Goal: Task Accomplishment & Management: Complete application form

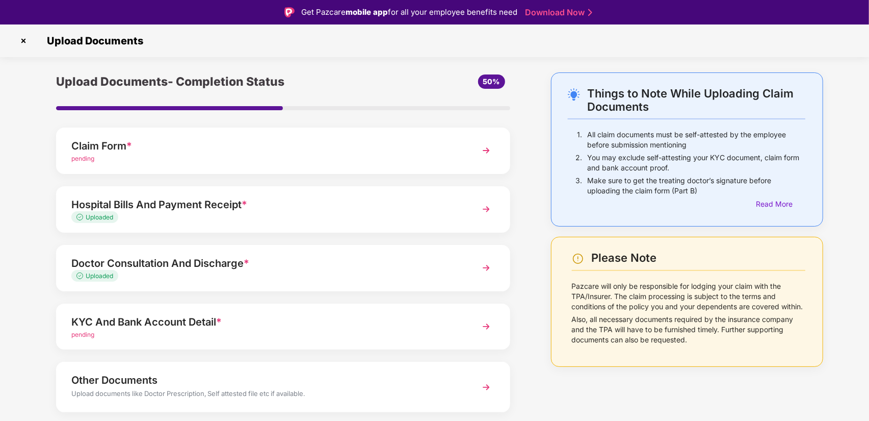
click at [289, 139] on div "Claim Form *" at bounding box center [265, 146] width 388 height 16
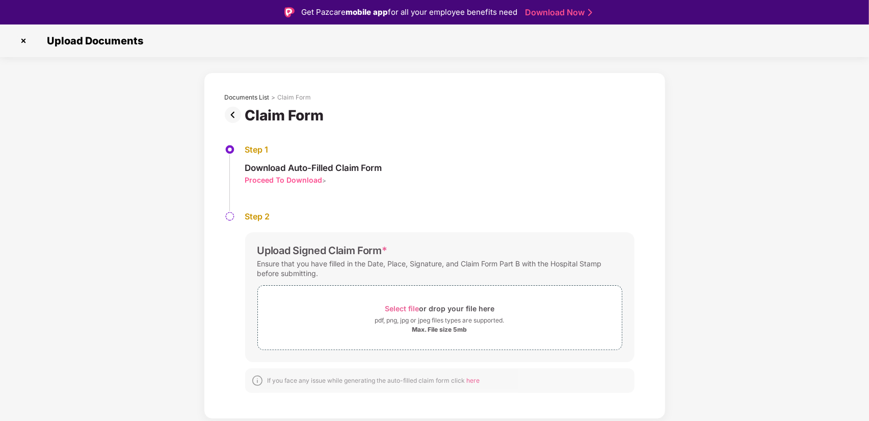
scroll to position [24, 0]
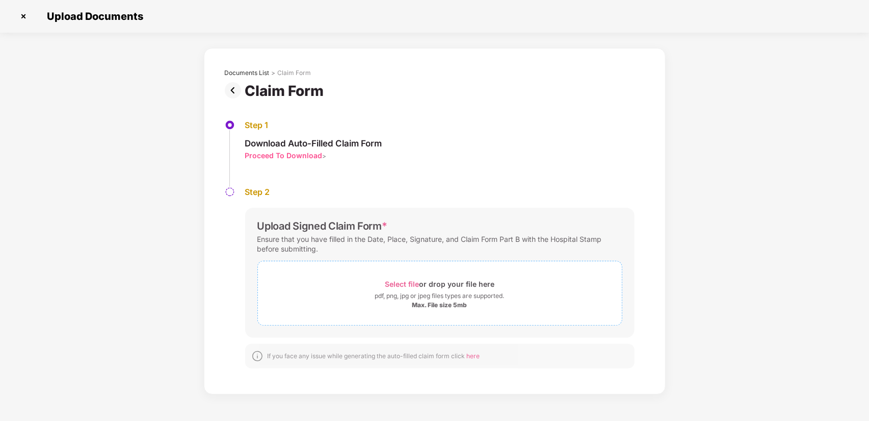
click at [380, 301] on div "Max. File size 5mb" at bounding box center [440, 305] width 364 height 8
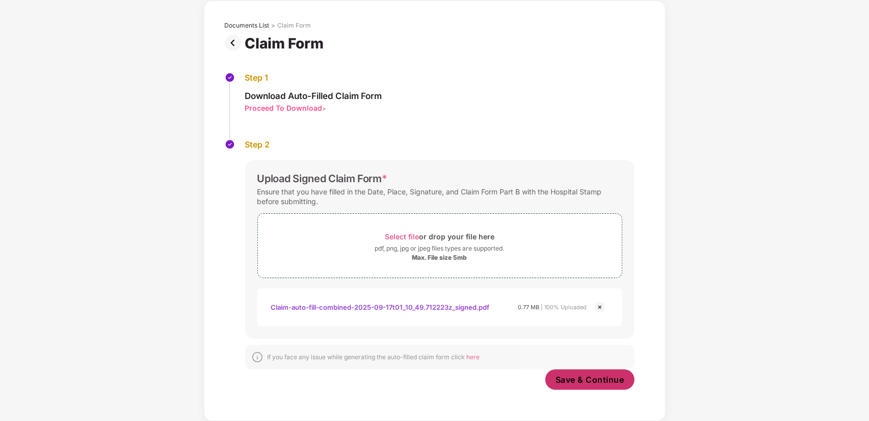
scroll to position [46, 0]
click at [602, 383] on span "Save & Continue" at bounding box center [590, 380] width 69 height 11
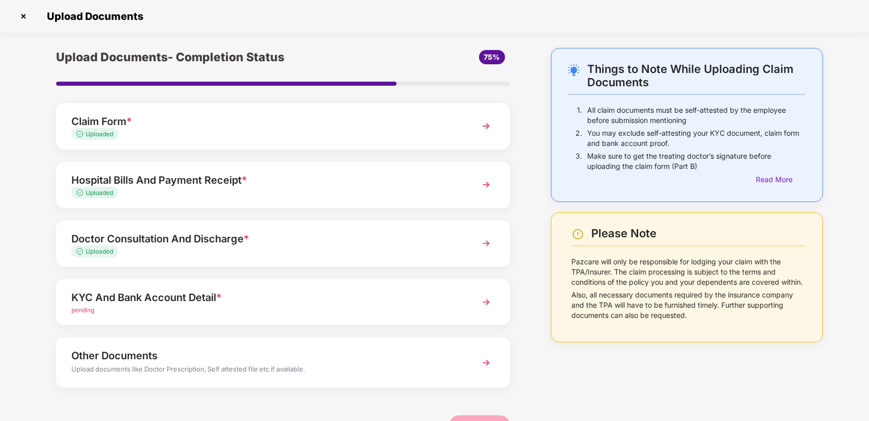
scroll to position [30, 0]
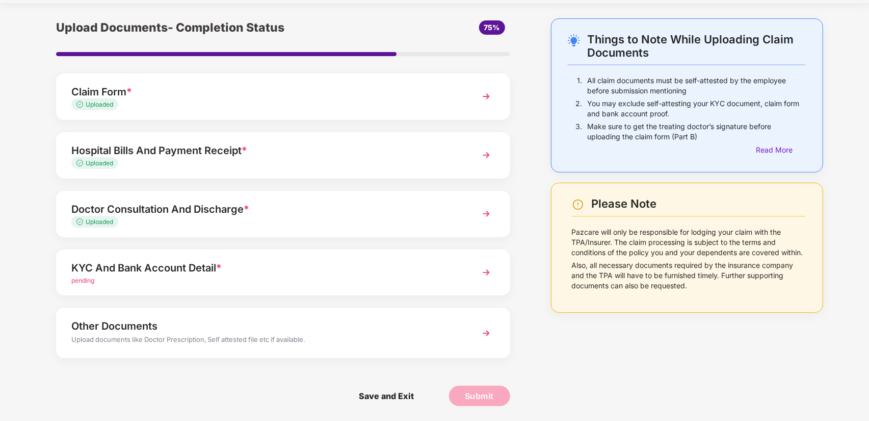
click at [271, 278] on div "pending" at bounding box center [265, 281] width 388 height 10
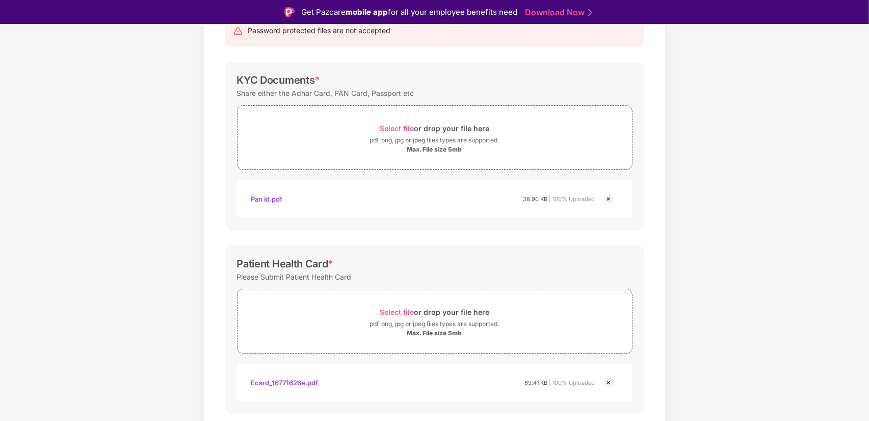
scroll to position [283, 0]
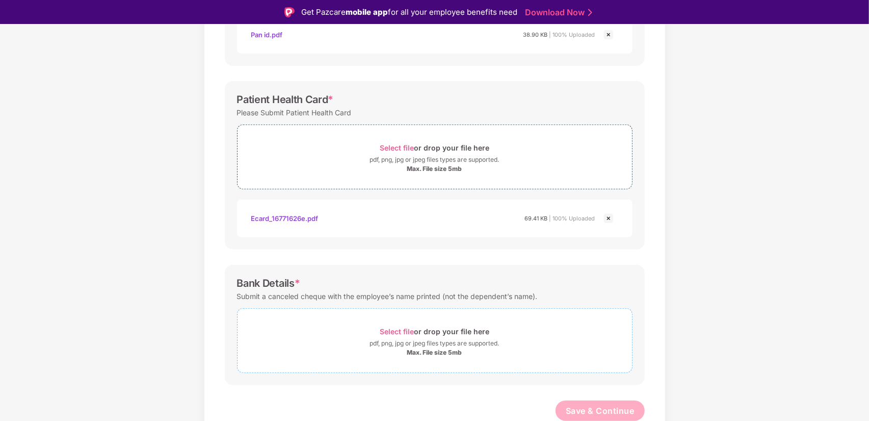
click at [436, 345] on div "pdf, png, jpg or jpeg files types are supported." at bounding box center [434, 343] width 129 height 10
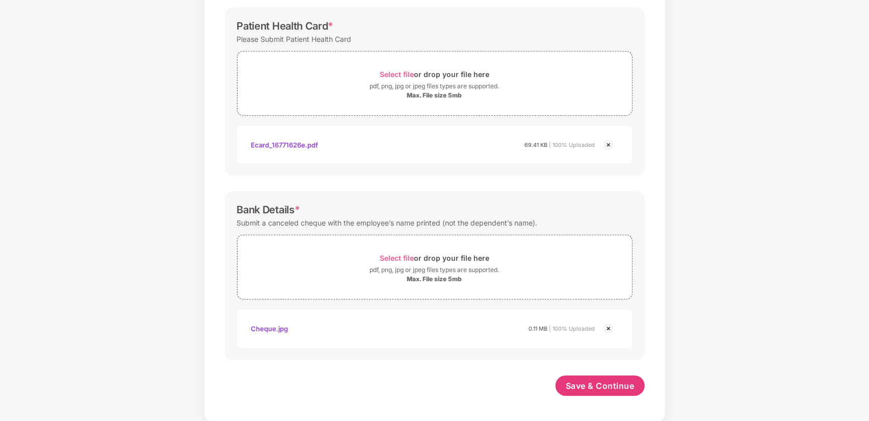
scroll to position [332, 0]
click at [605, 383] on span "Save & Continue" at bounding box center [600, 385] width 69 height 11
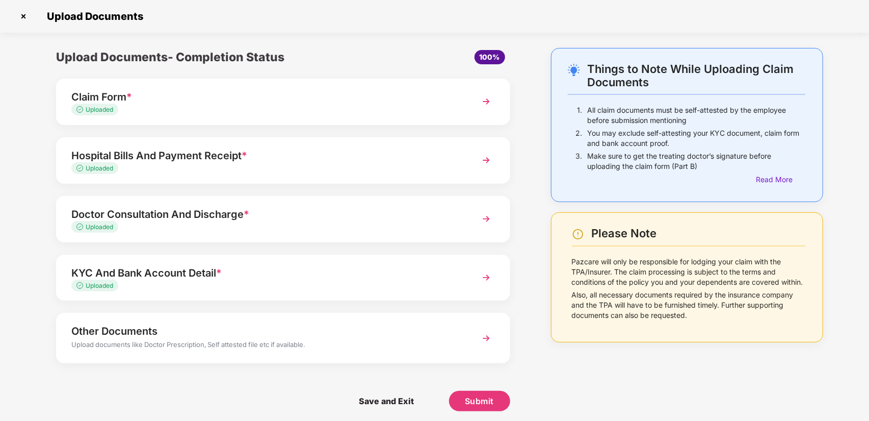
scroll to position [5, 0]
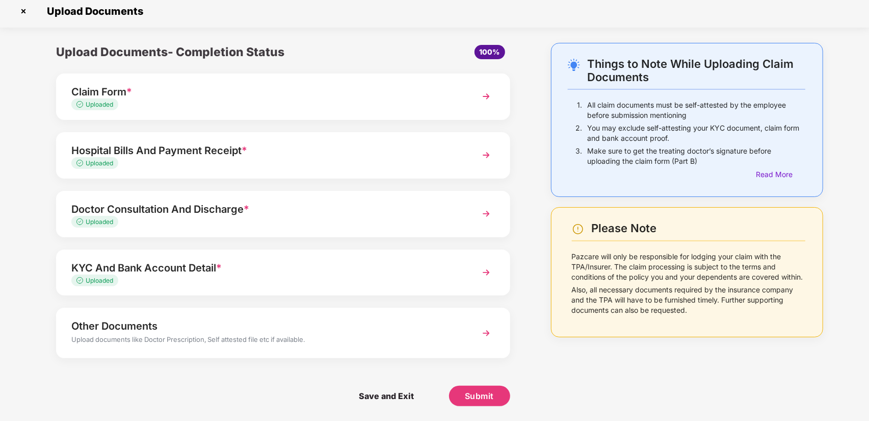
click at [440, 330] on div "Other Documents" at bounding box center [265, 326] width 388 height 16
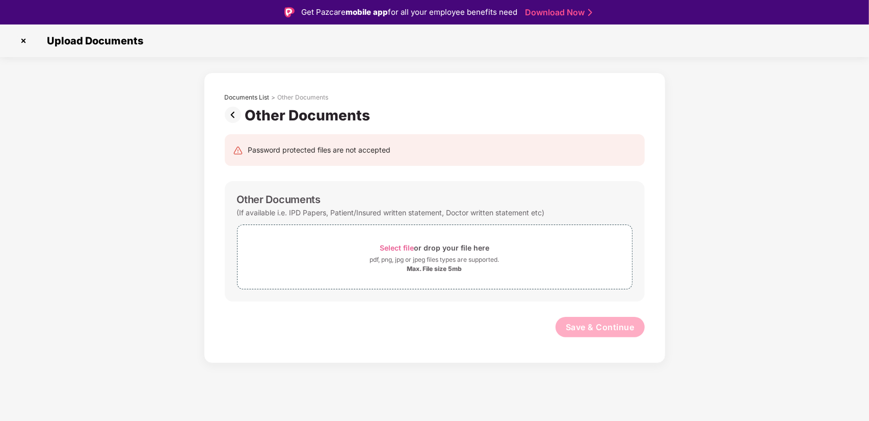
click at [236, 114] on img at bounding box center [235, 115] width 20 height 16
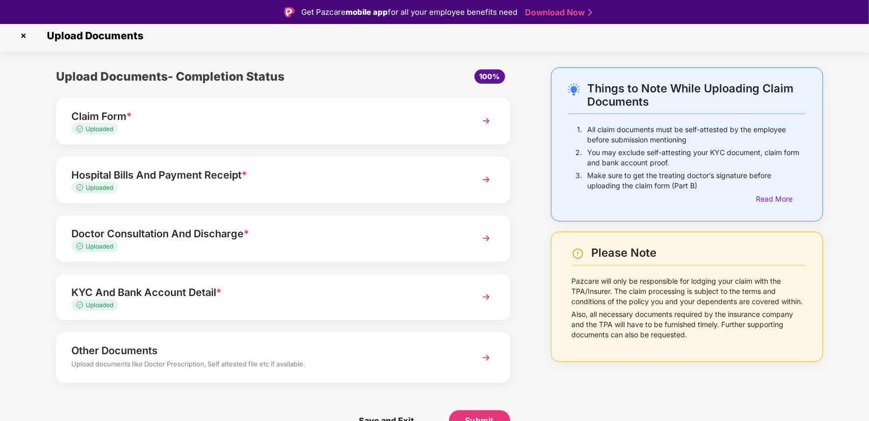
scroll to position [24, 0]
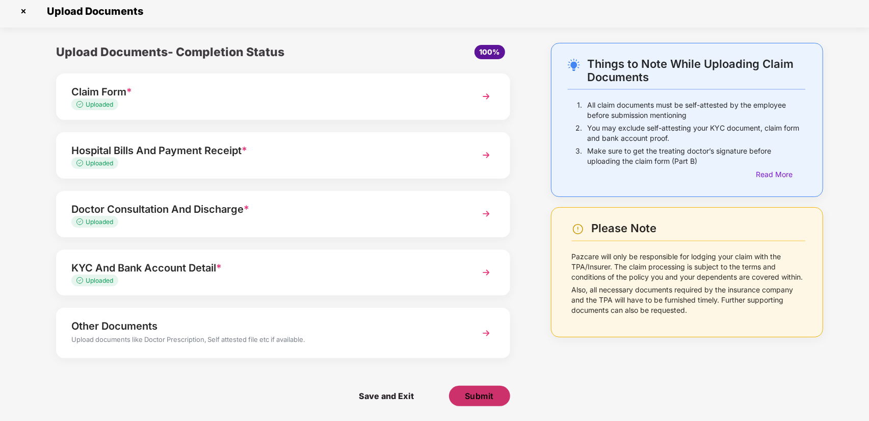
click at [486, 393] on span "Submit" at bounding box center [479, 395] width 29 height 11
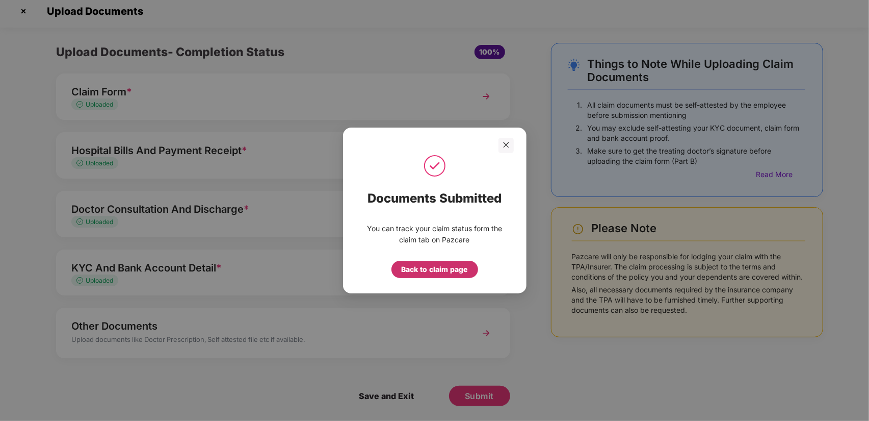
click at [429, 266] on div "Back to claim page" at bounding box center [435, 269] width 66 height 11
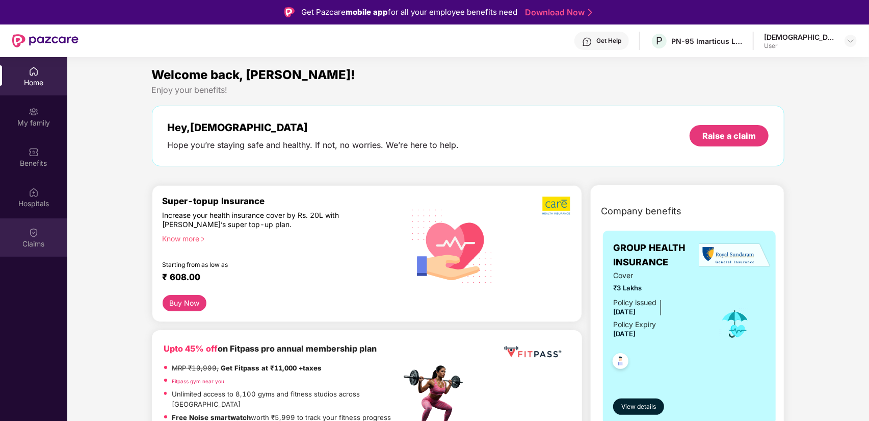
click at [22, 234] on div "Claims" at bounding box center [33, 237] width 67 height 38
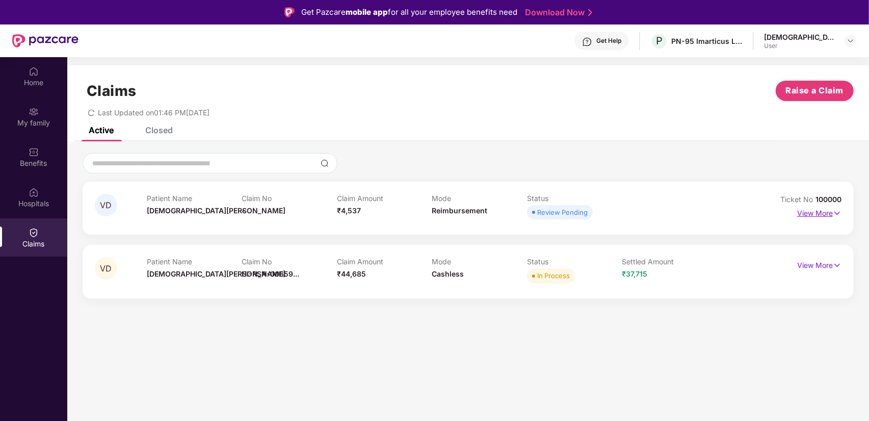
click at [809, 216] on p "View More" at bounding box center [819, 212] width 44 height 14
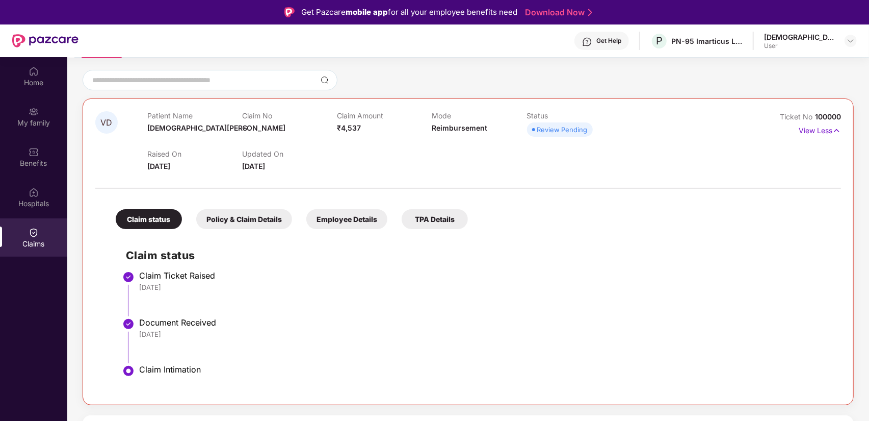
scroll to position [57, 0]
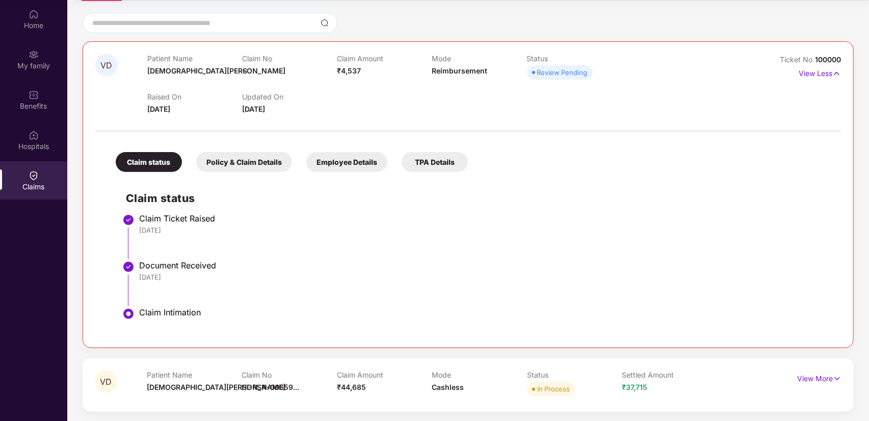
click at [255, 161] on div "Policy & Claim Details" at bounding box center [244, 162] width 96 height 20
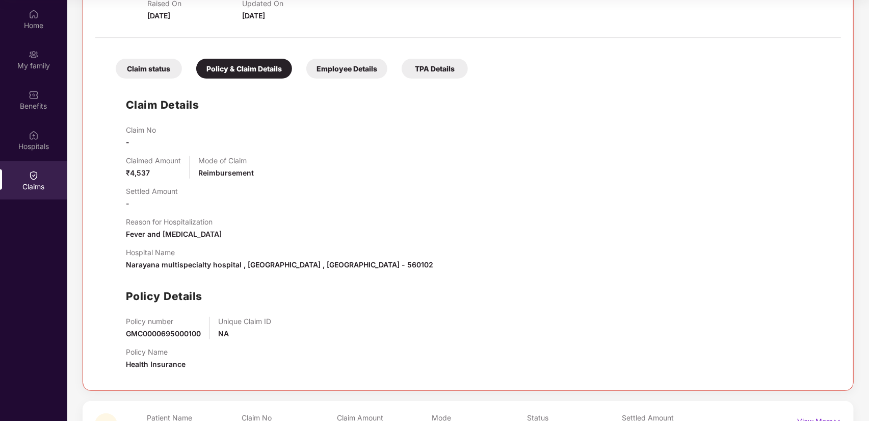
scroll to position [174, 0]
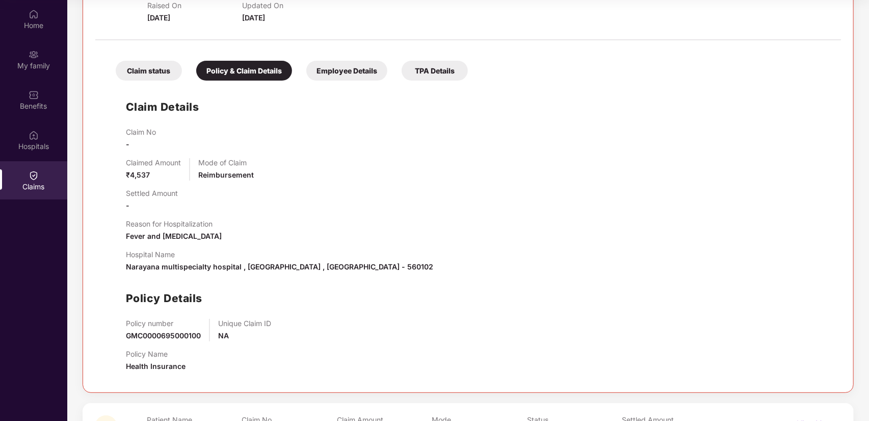
click at [341, 68] on div "Employee Details" at bounding box center [346, 71] width 81 height 20
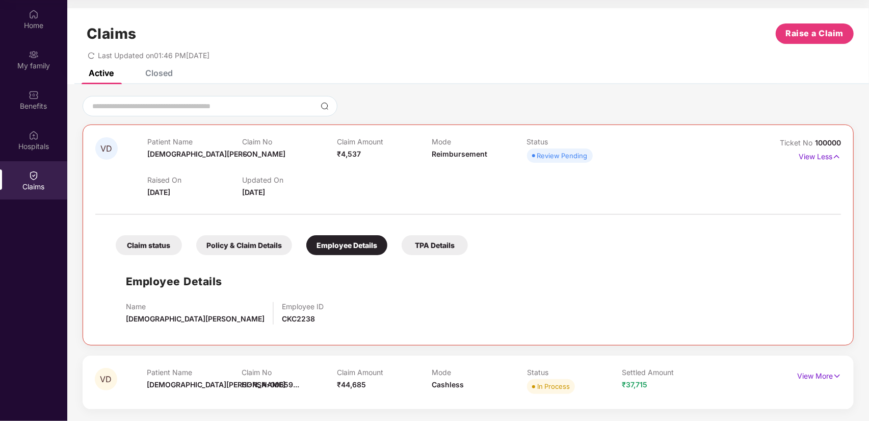
click at [453, 245] on div "TPA Details" at bounding box center [435, 245] width 66 height 20
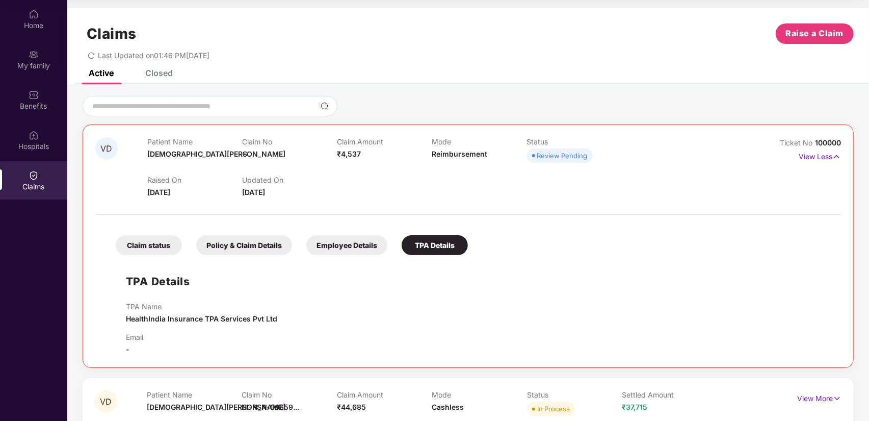
click at [370, 237] on div "Employee Details" at bounding box center [346, 245] width 81 height 20
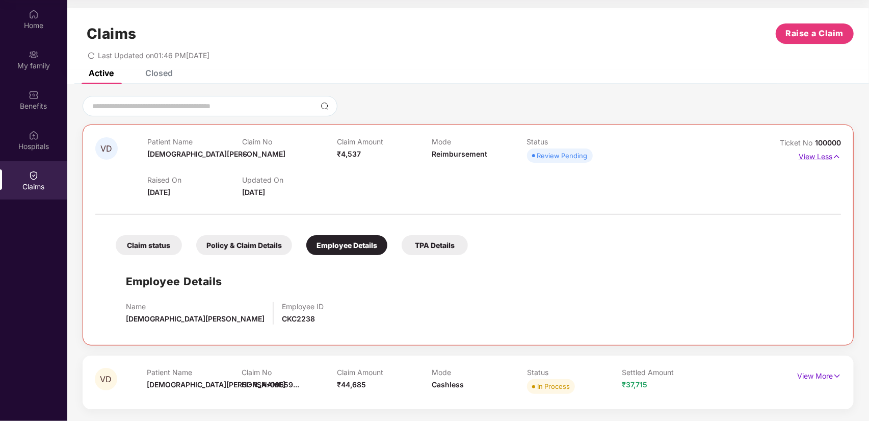
click at [815, 158] on p "View Less" at bounding box center [820, 155] width 42 height 14
